Goal: Task Accomplishment & Management: Understand process/instructions

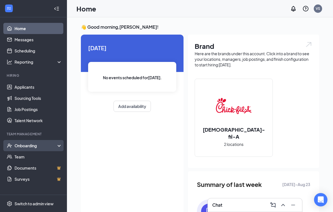
click at [44, 148] on div "Onboarding" at bounding box center [36, 146] width 43 height 6
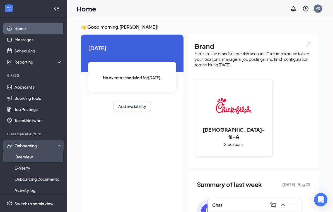
click at [45, 157] on link "Overview" at bounding box center [39, 156] width 48 height 11
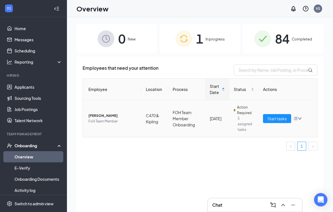
click at [245, 114] on span "Action Required" at bounding box center [245, 110] width 17 height 11
click at [281, 115] on button "Start tasks" at bounding box center [277, 118] width 28 height 9
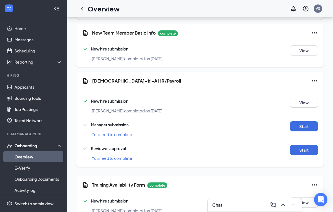
scroll to position [483, 0]
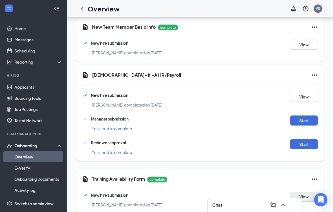
click at [303, 195] on button "View" at bounding box center [304, 197] width 28 height 10
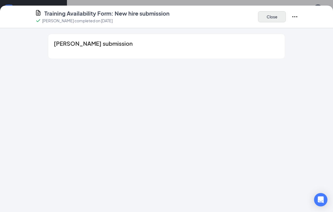
click at [269, 16] on button "Close" at bounding box center [272, 16] width 28 height 11
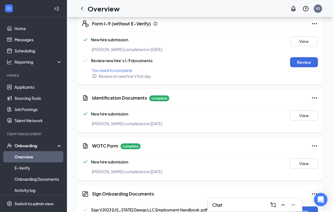
scroll to position [188, 0]
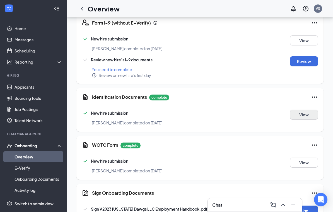
click at [304, 114] on button "View" at bounding box center [304, 115] width 28 height 10
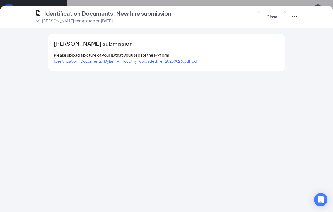
click at [182, 60] on span "Identification_Documents_Dylan_R_Novotny_uploadedfile_20250826.pdf.pdf" at bounding box center [126, 61] width 144 height 5
